Goal: Transaction & Acquisition: Book appointment/travel/reservation

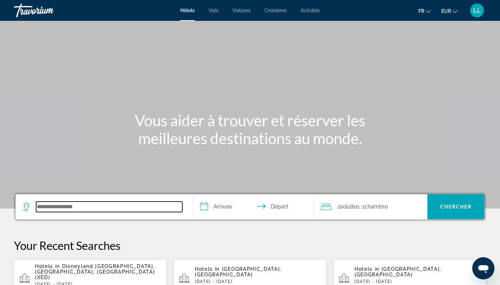
click at [81, 204] on input "Search hotel destination" at bounding box center [109, 206] width 146 height 10
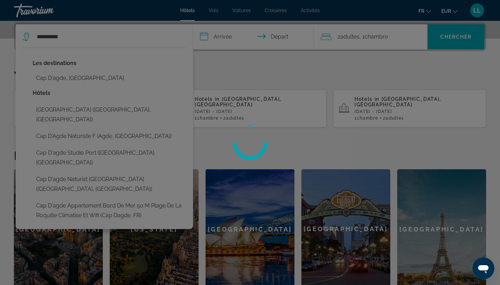
drag, startPoint x: 93, startPoint y: 198, endPoint x: 79, endPoint y: 82, distance: 116.7
click at [79, 82] on div at bounding box center [250, 142] width 500 height 285
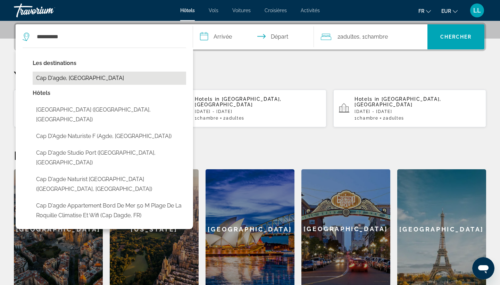
click at [79, 79] on button "Cap D'agde, [GEOGRAPHIC_DATA]" at bounding box center [109, 77] width 153 height 13
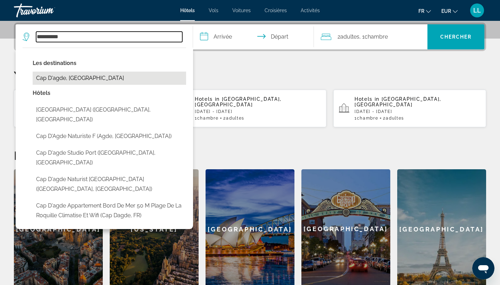
type input "**********"
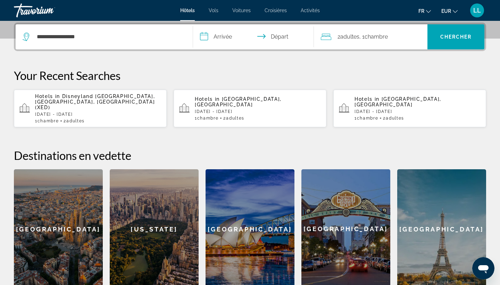
click at [214, 42] on input "**********" at bounding box center [255, 37] width 124 height 27
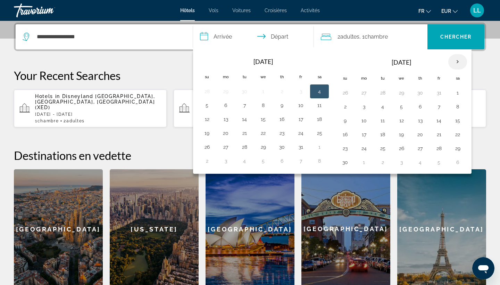
click at [452, 64] on th "Next month" at bounding box center [457, 61] width 19 height 15
click at [208, 110] on button "4" at bounding box center [206, 107] width 11 height 10
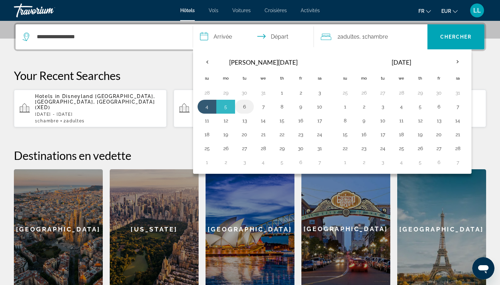
click at [242, 109] on button "6" at bounding box center [244, 107] width 11 height 10
type input "**********"
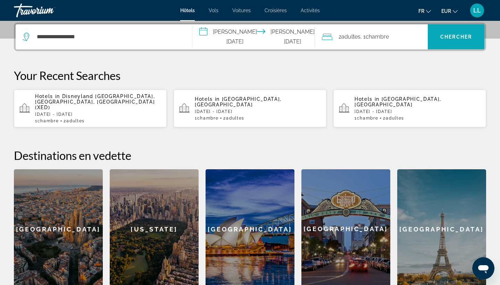
click at [455, 32] on span "Search" at bounding box center [456, 36] width 57 height 17
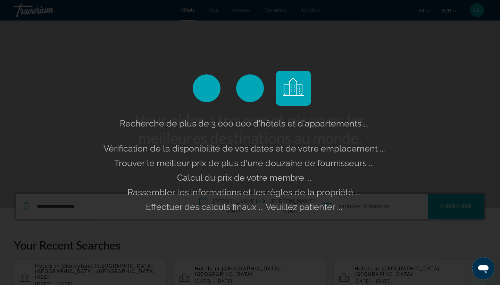
scroll to position [0, 0]
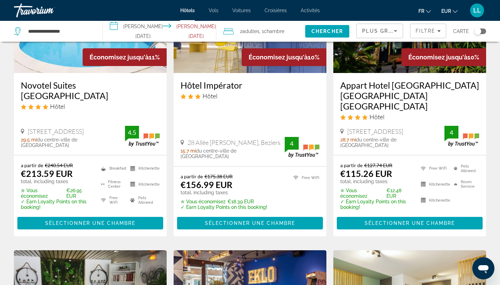
scroll to position [391, 0]
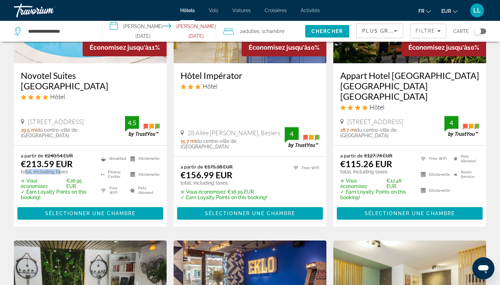
drag, startPoint x: 313, startPoint y: 14, endPoint x: 59, endPoint y: 163, distance: 294.5
click at [59, 169] on p "total, including taxes" at bounding box center [56, 172] width 71 height 6
drag, startPoint x: 36, startPoint y: 127, endPoint x: 99, endPoint y: 127, distance: 62.1
click at [98, 127] on div "29.5 mi du centre-ville de [GEOGRAPHIC_DATA] de l'hôtel" at bounding box center [73, 132] width 104 height 11
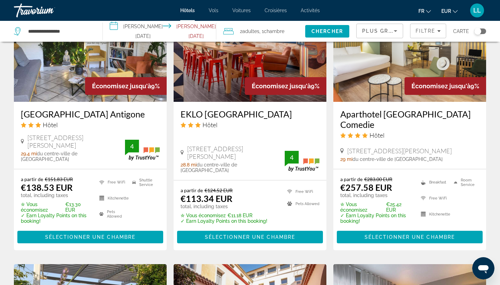
scroll to position [643, 0]
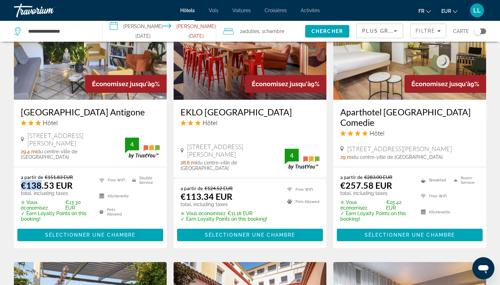
drag, startPoint x: 21, startPoint y: 179, endPoint x: 41, endPoint y: 179, distance: 20.1
click at [41, 180] on ins "€138.53 EUR" at bounding box center [47, 185] width 52 height 10
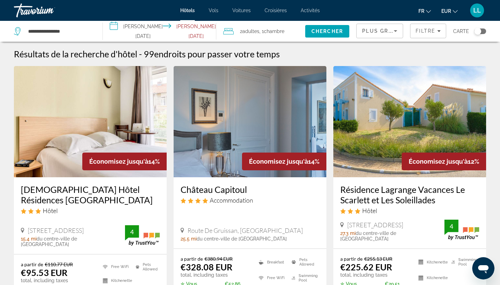
scroll to position [0, 0]
